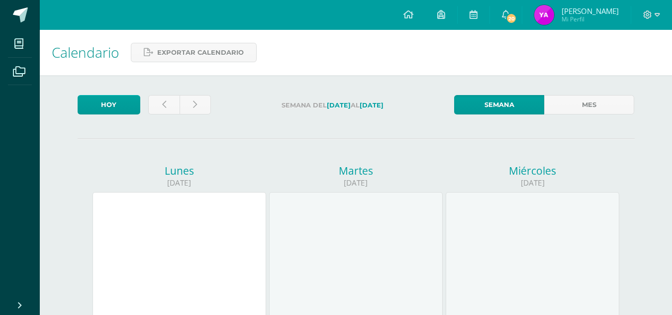
click at [547, 12] on img at bounding box center [544, 15] width 20 height 20
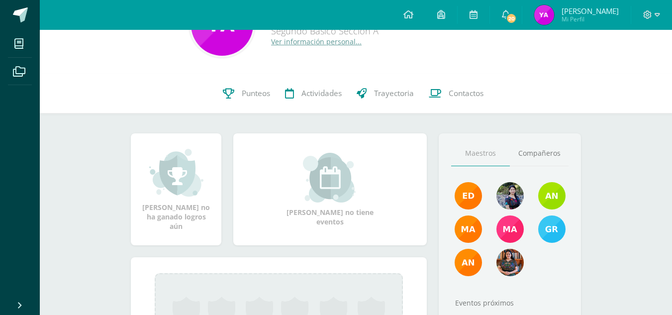
scroll to position [60, 0]
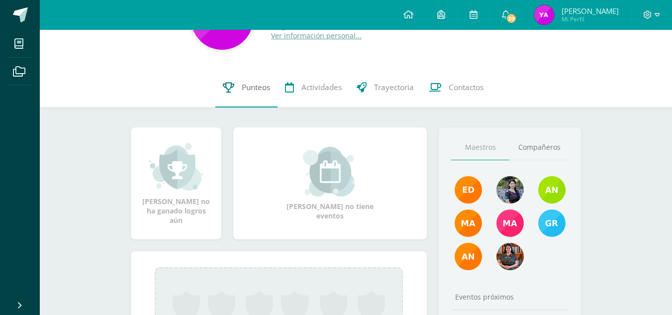
click at [233, 80] on link "Punteos" at bounding box center [246, 88] width 62 height 40
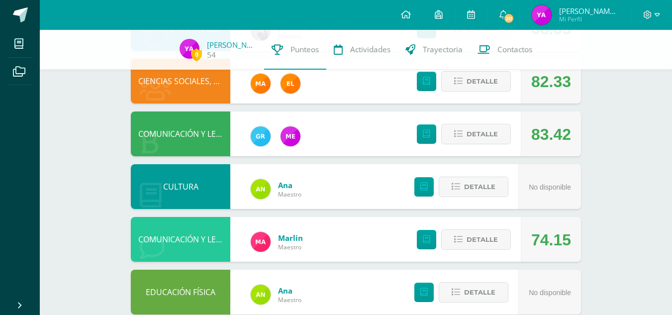
scroll to position [343, 0]
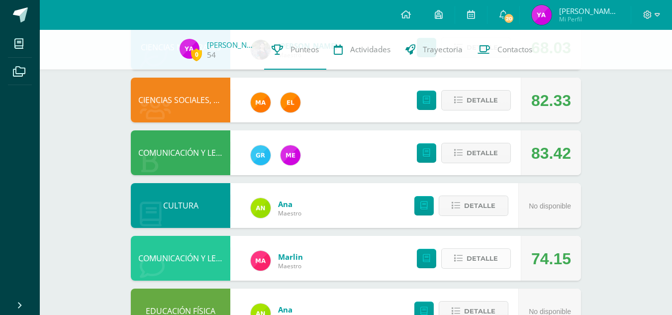
click at [490, 249] on span "Detalle" at bounding box center [482, 258] width 31 height 18
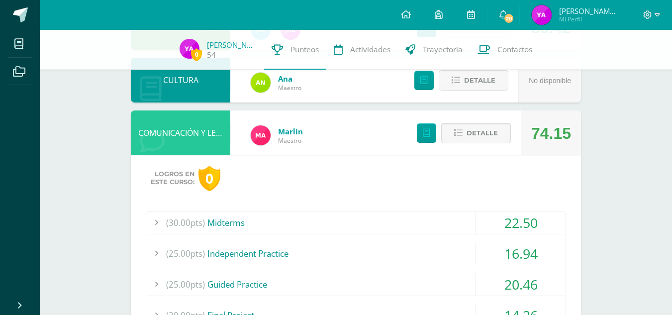
scroll to position [470, 0]
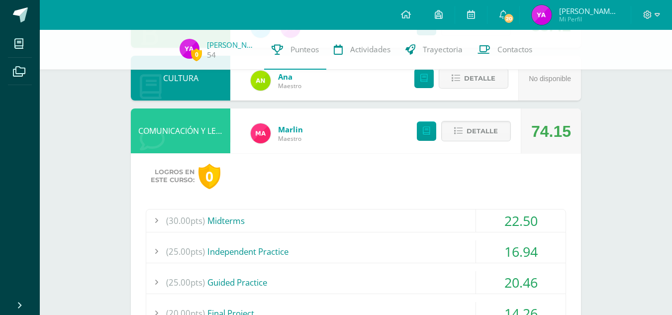
click at [494, 35] on span "Detalle" at bounding box center [482, 25] width 31 height 18
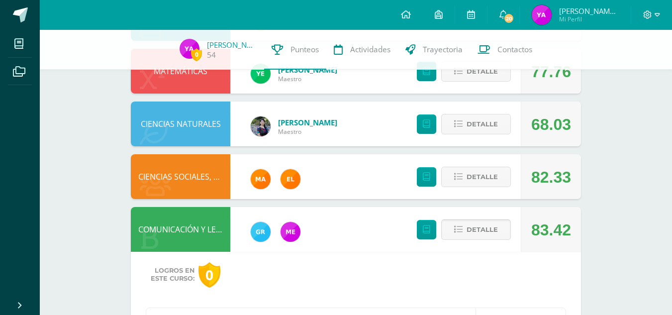
scroll to position [267, 0]
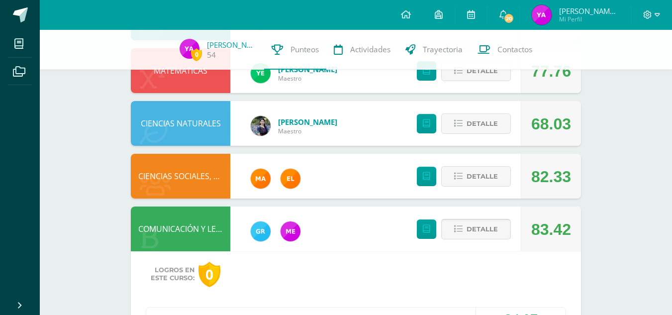
click at [495, 220] on span "Detalle" at bounding box center [482, 229] width 31 height 18
